Goal: Transaction & Acquisition: Purchase product/service

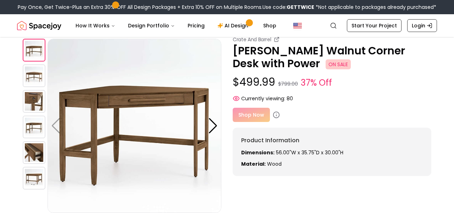
scroll to position [25, 0]
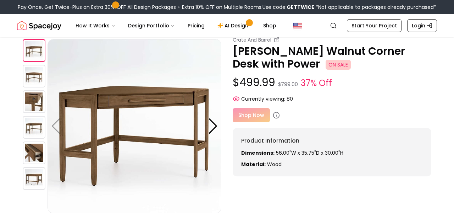
click at [35, 76] on img at bounding box center [34, 76] width 23 height 23
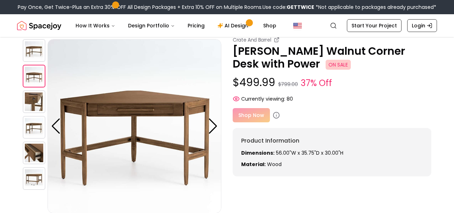
click at [35, 98] on img at bounding box center [34, 101] width 23 height 23
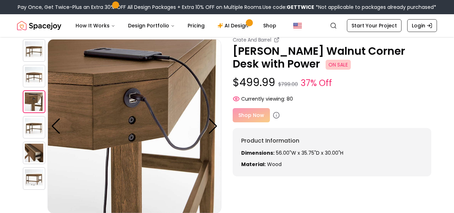
click at [35, 124] on img at bounding box center [34, 127] width 23 height 23
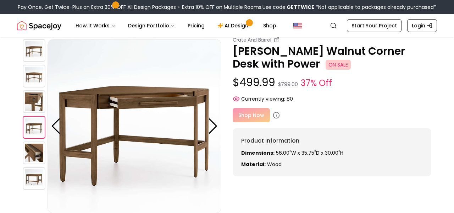
click at [35, 154] on img at bounding box center [34, 152] width 23 height 23
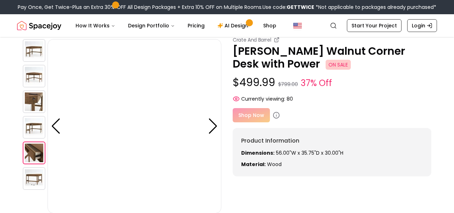
click at [35, 182] on img at bounding box center [34, 178] width 23 height 23
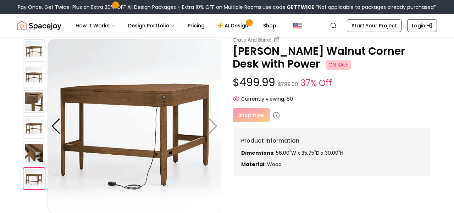
click at [32, 48] on img at bounding box center [34, 50] width 23 height 23
